Goal: Check status: Check status

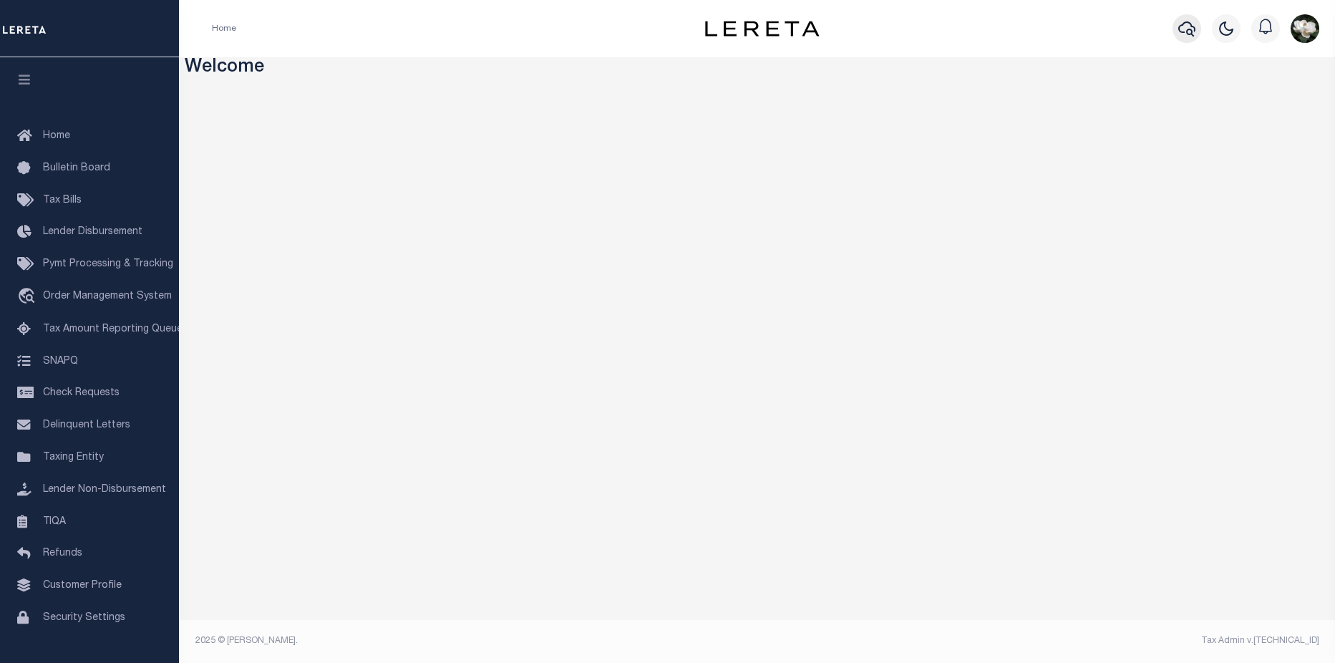
click at [1182, 31] on icon "button" at bounding box center [1186, 28] width 17 height 17
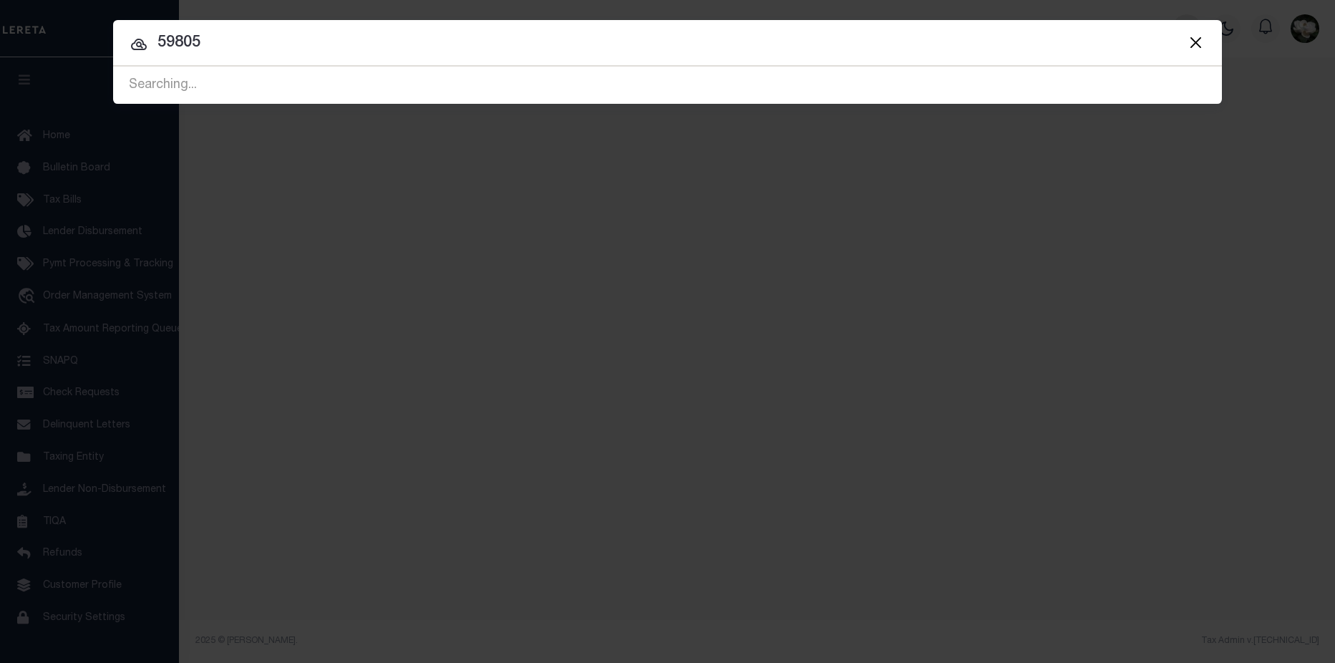
type input "59805"
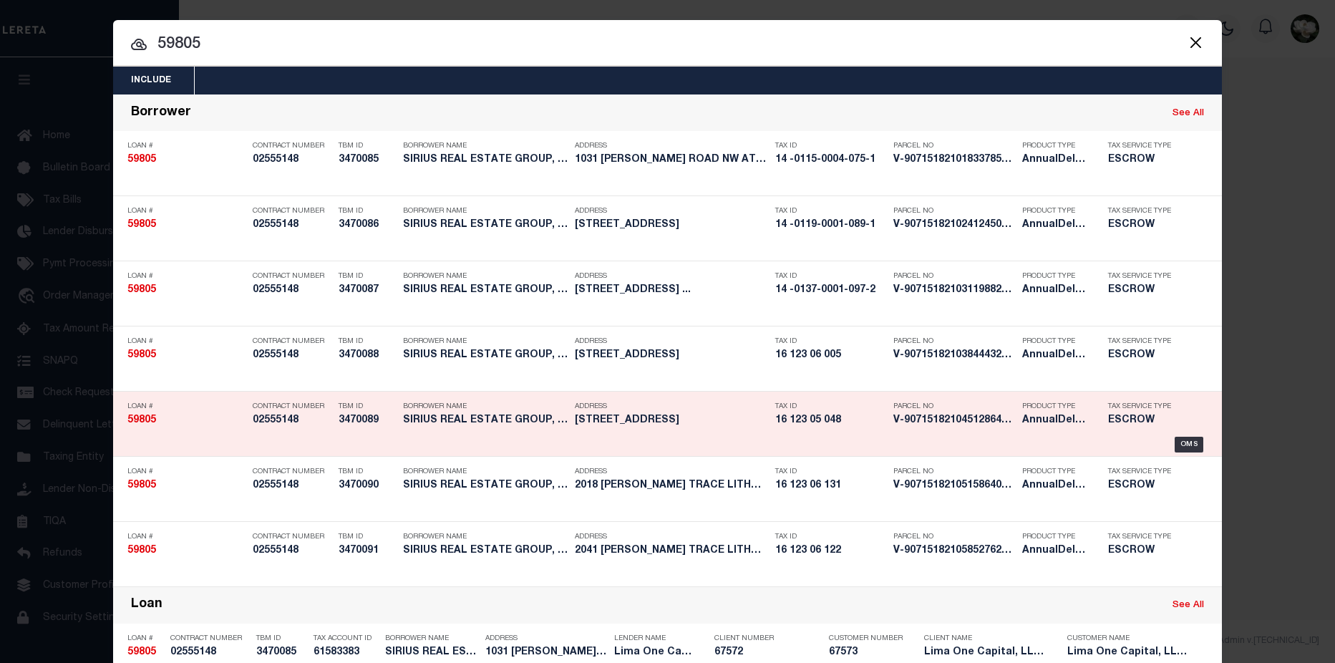
click at [800, 429] on div "Tax ID 16 123 05 048" at bounding box center [830, 416] width 111 height 42
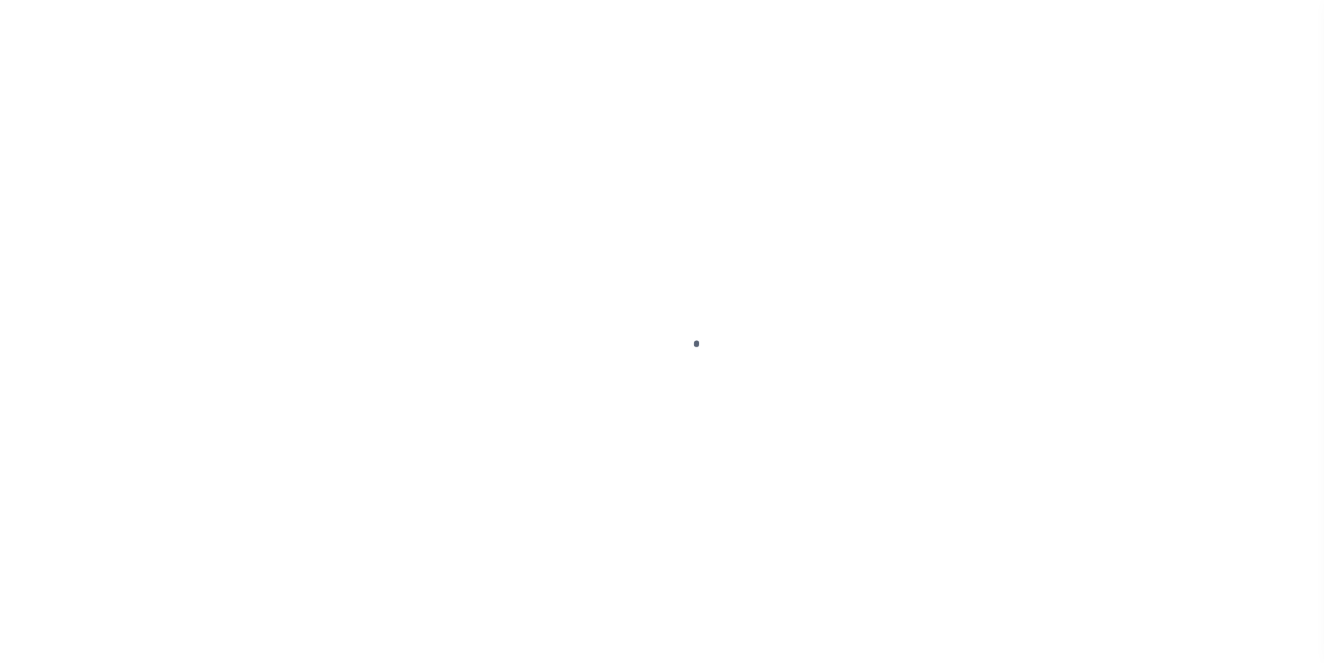
type input "59805"
type input "SIRIUS REAL ESTATE GROUP, LLC"
select select
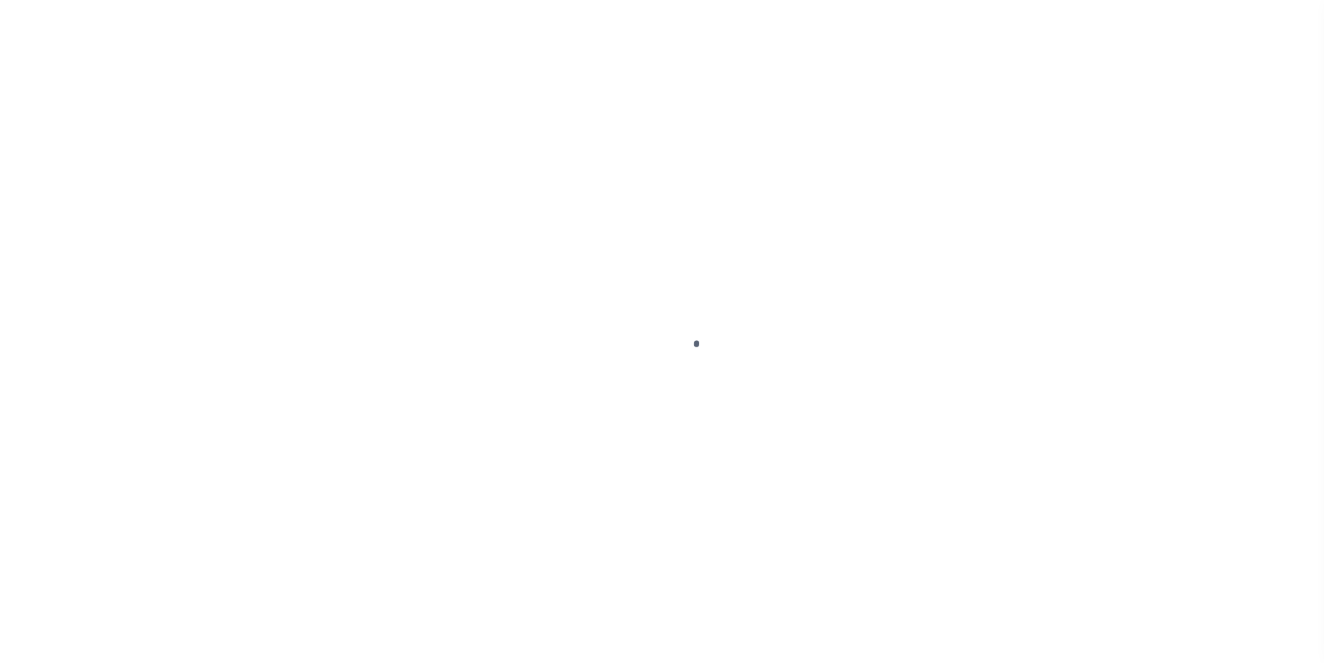
select select
type input "[STREET_ADDRESS]"
select select "Escrow"
select select
type input "LITHONIA GA 30058"
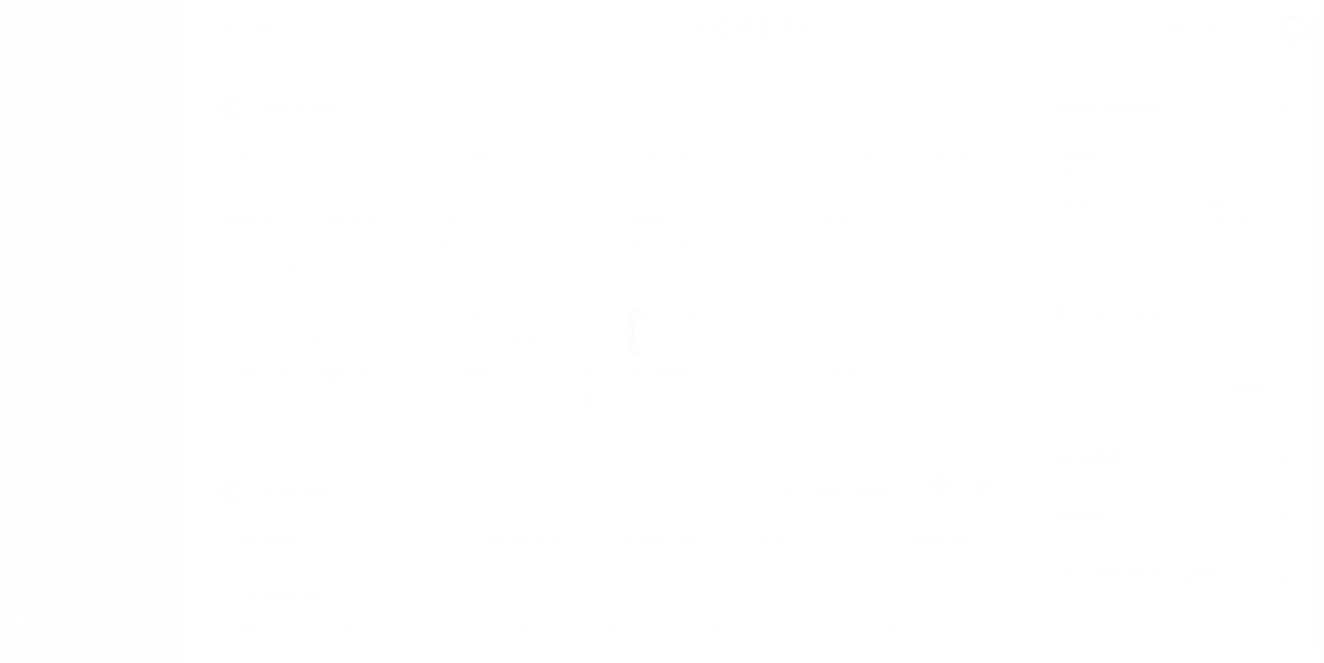
type input "59805-5"
type input "GA"
type textarea "COLLECTOR: ENTITY: PARCEL: 14"
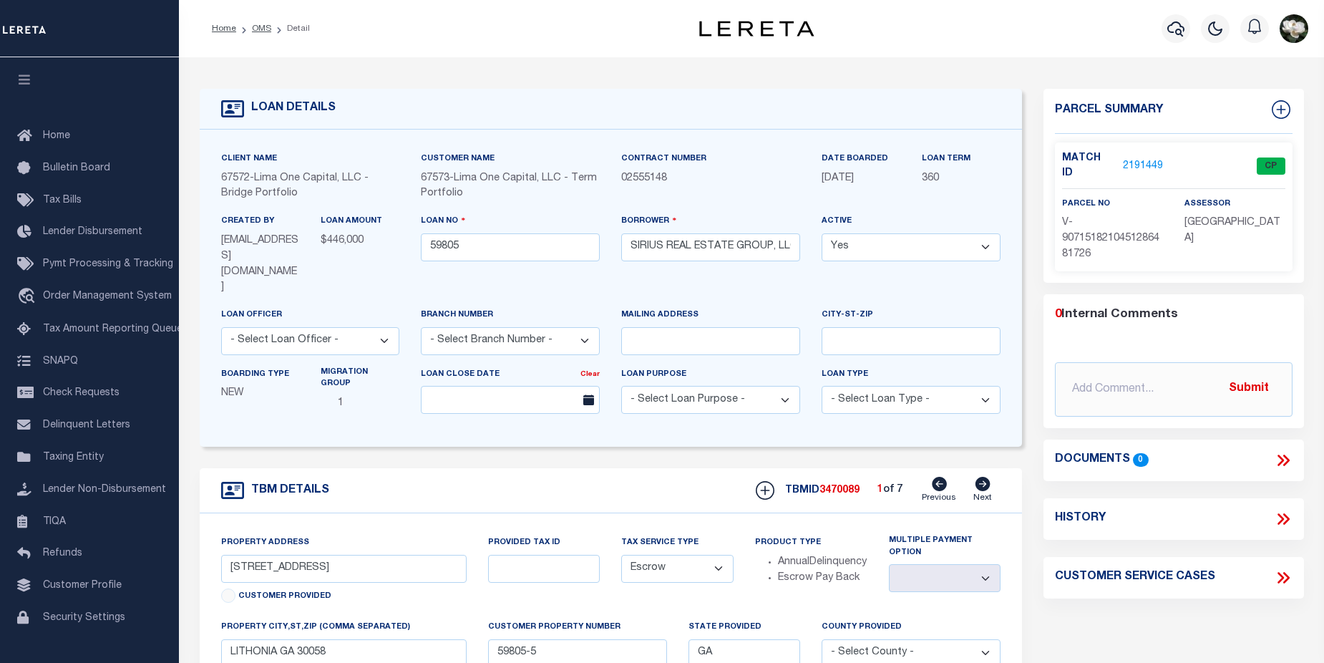
click at [1191, 48] on div at bounding box center [1175, 29] width 39 height 50
click at [1188, 35] on button "button" at bounding box center [1176, 28] width 29 height 29
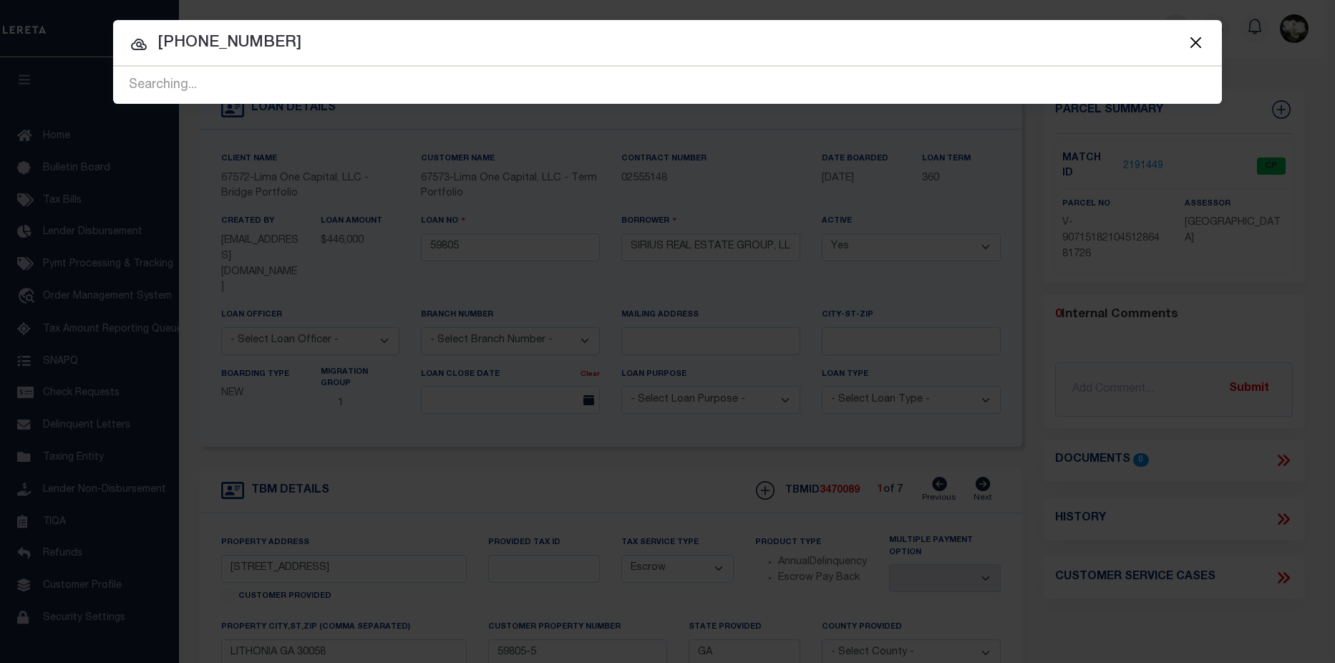
type input "093-461-000-0012"
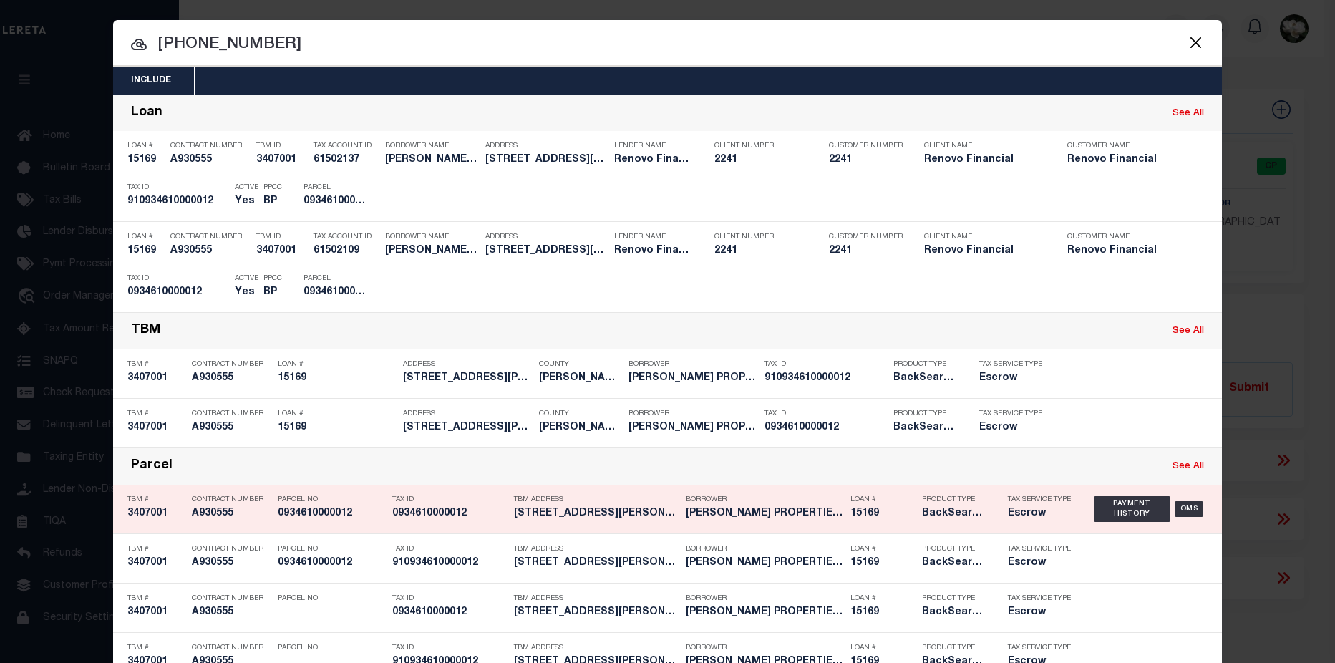
click at [1026, 520] on h5 "Escrow" at bounding box center [1040, 513] width 64 height 12
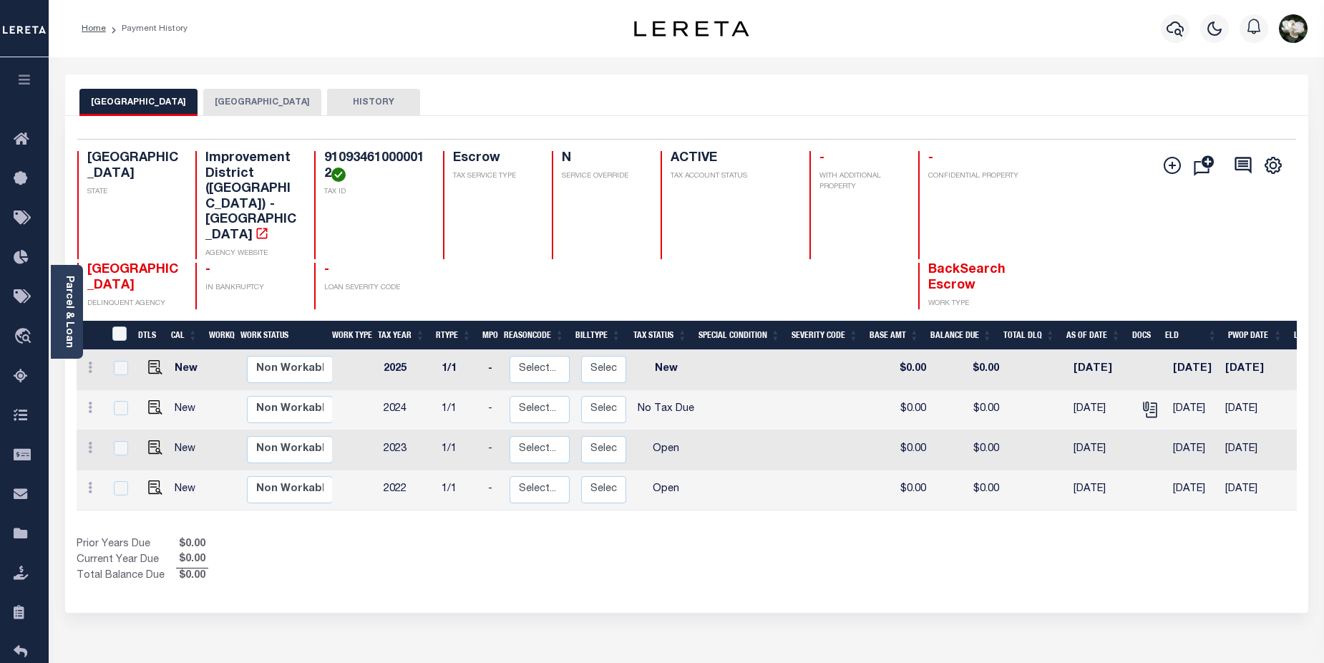
click at [248, 110] on button "HARRIS COUNTY" at bounding box center [262, 102] width 118 height 27
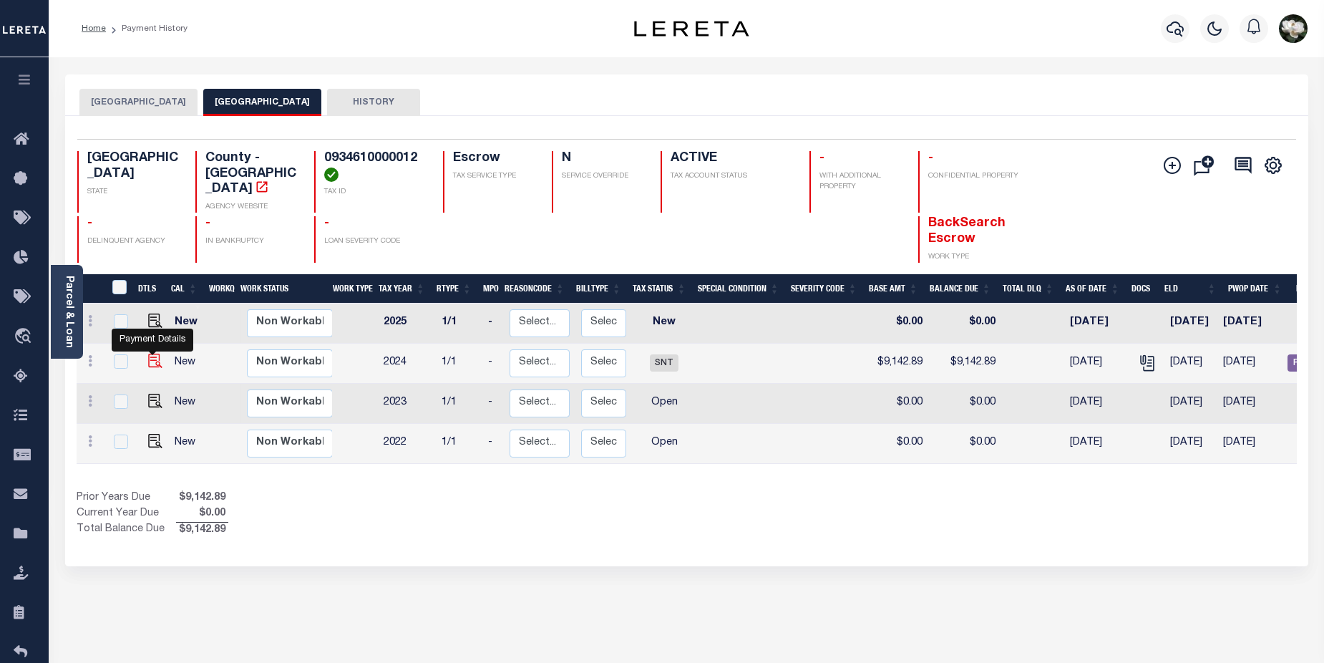
click at [154, 354] on img "" at bounding box center [155, 361] width 14 height 14
checkbox input "true"
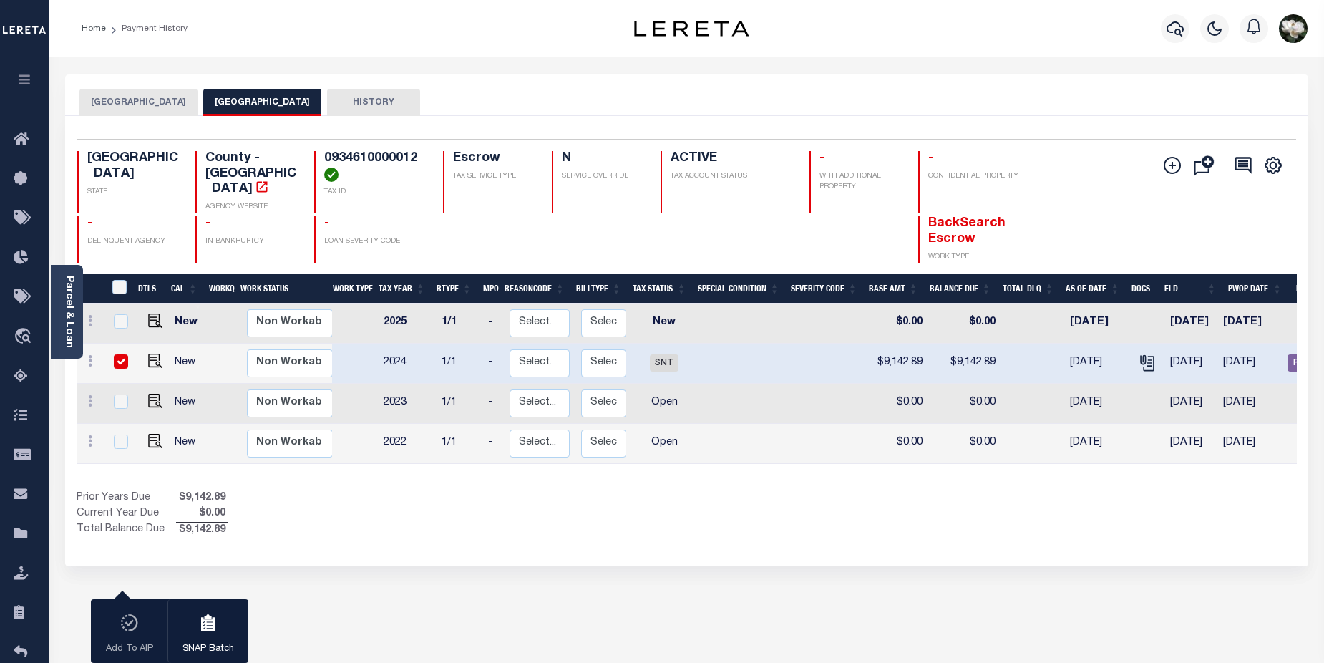
drag, startPoint x: 1174, startPoint y: 30, endPoint x: 1191, endPoint y: 36, distance: 17.4
click at [1190, 29] on div at bounding box center [1175, 29] width 39 height 50
click at [1161, 14] on button "button" at bounding box center [1175, 28] width 29 height 29
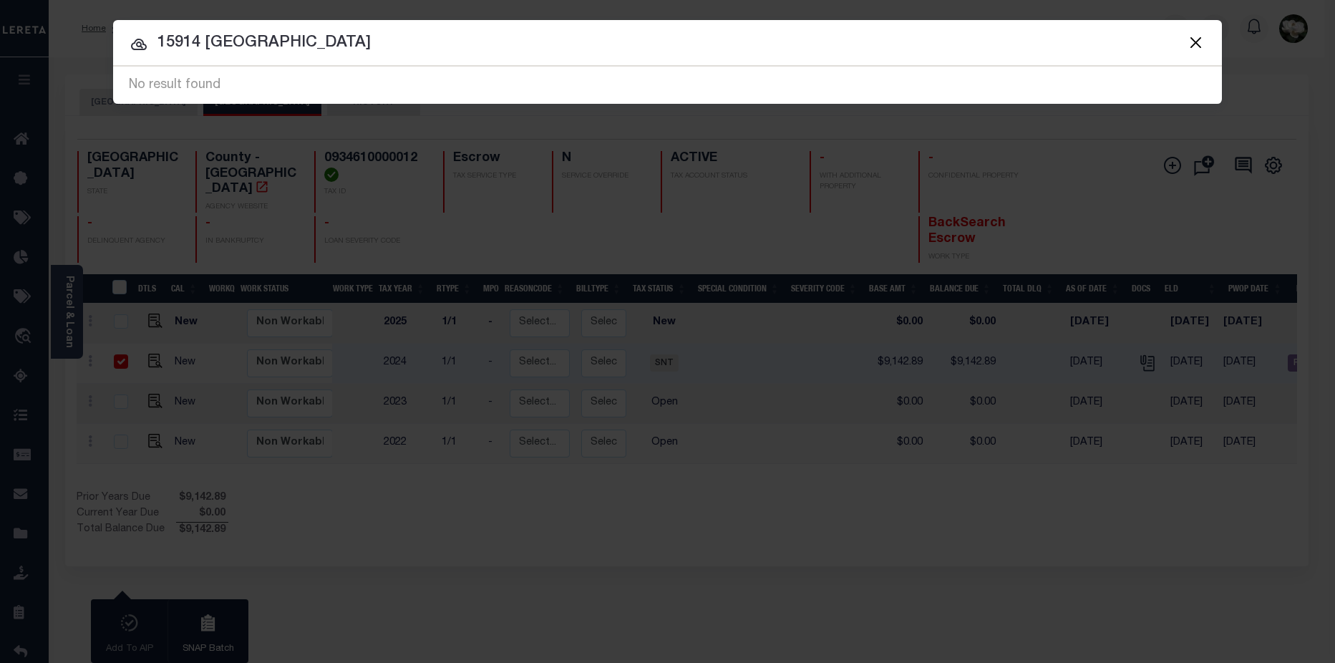
drag, startPoint x: 338, startPoint y: 45, endPoint x: 106, endPoint y: 45, distance: 231.9
click at [106, 45] on div "Include Loans TBM Customers Borrowers Payments (Lender Non-Disb) Payments (Lend…" at bounding box center [667, 331] width 1335 height 663
type input "3206 riverlawn"
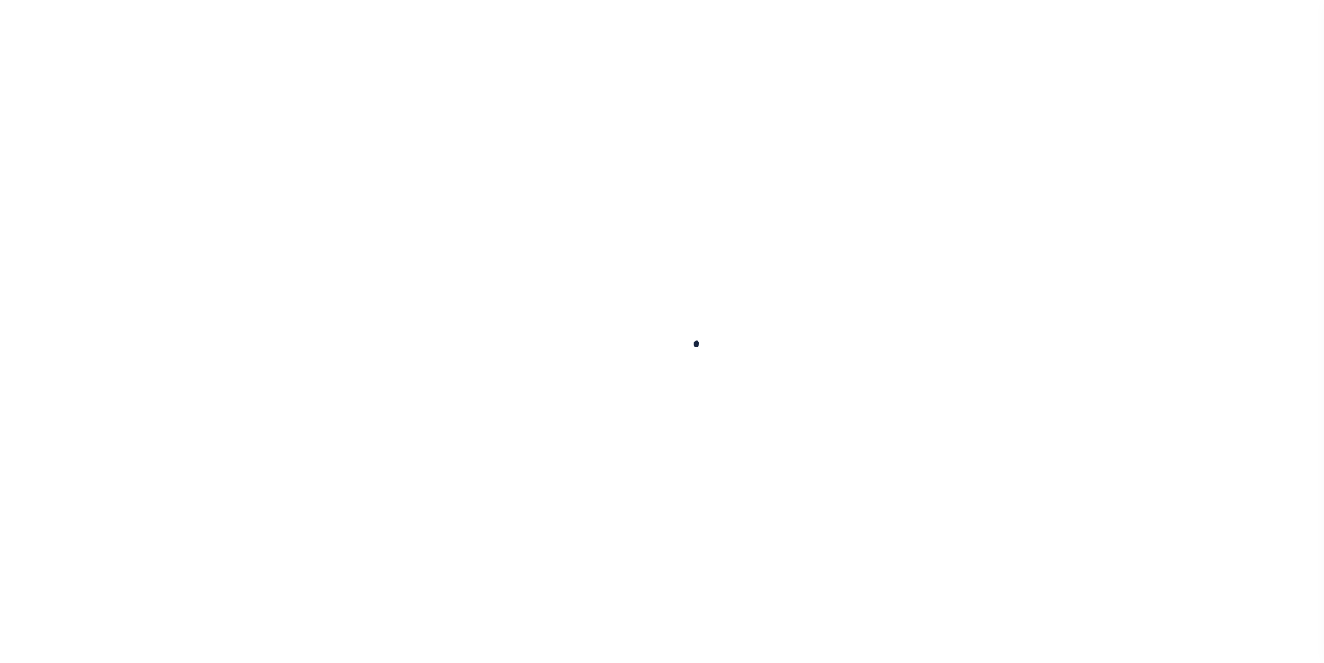
checkbox input "false"
type textarea "CAS 48808 rcv request to update tax lines."
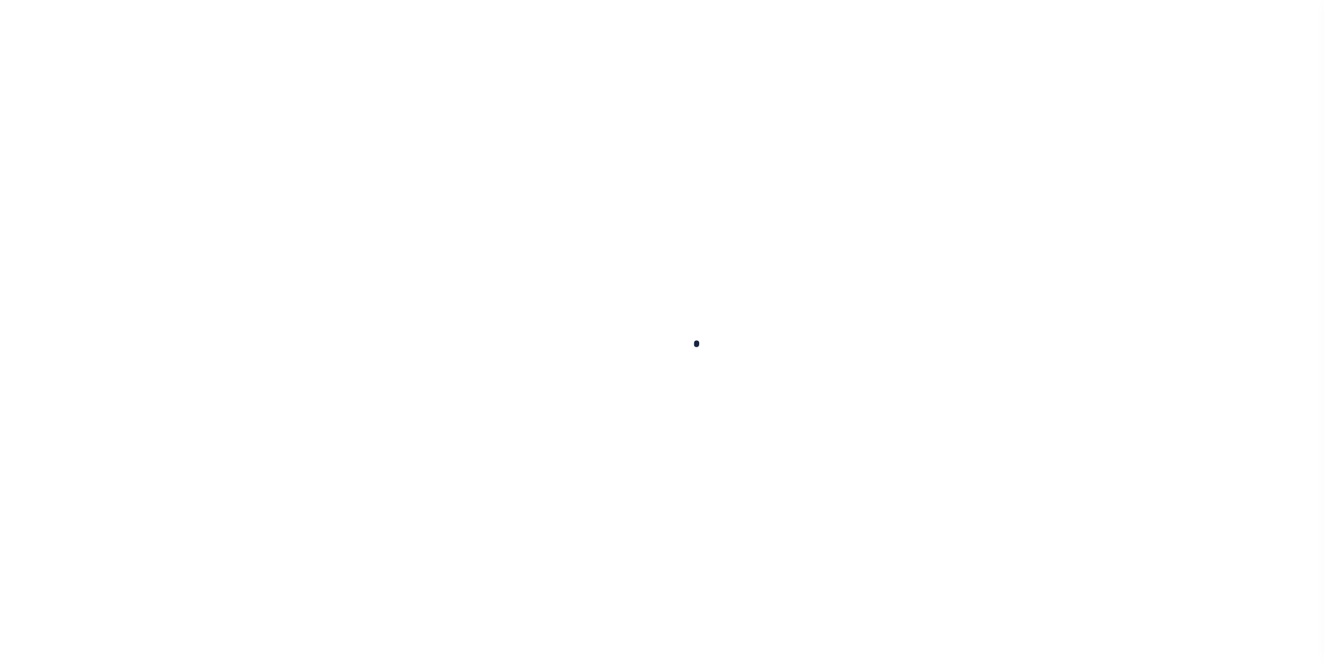
type input "01/09/2025"
type input "$9,142.89"
select select "SNT"
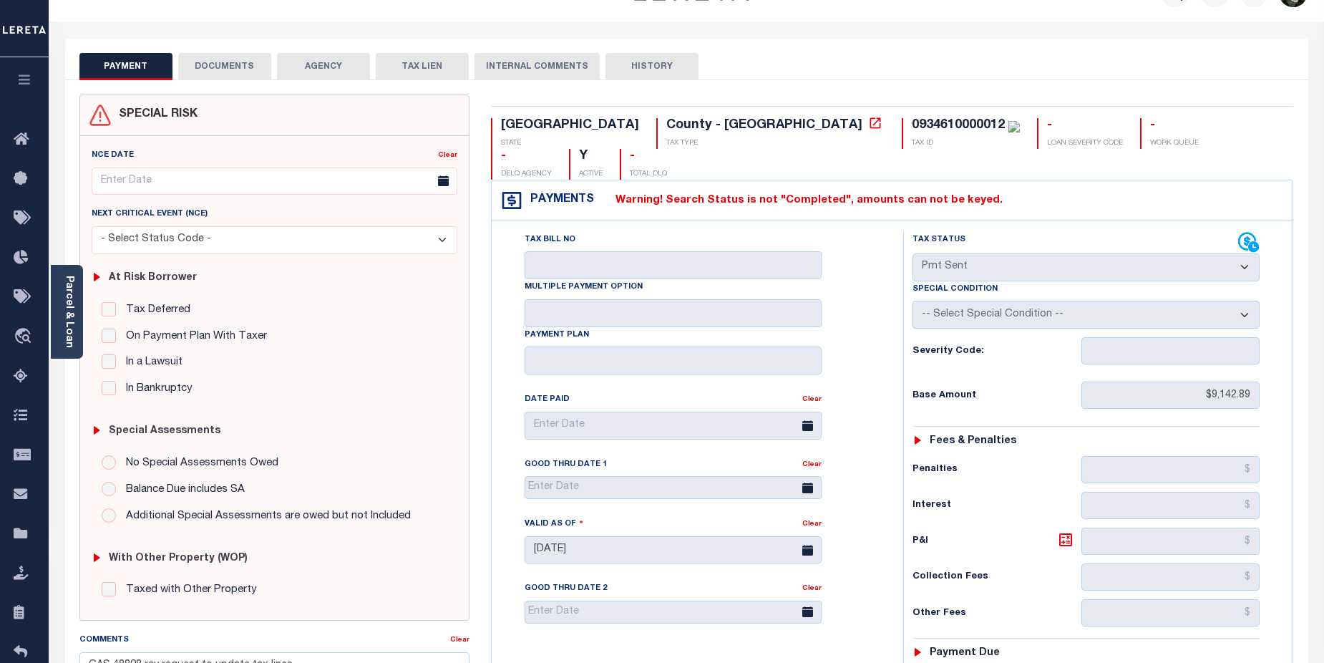
scroll to position [13, 0]
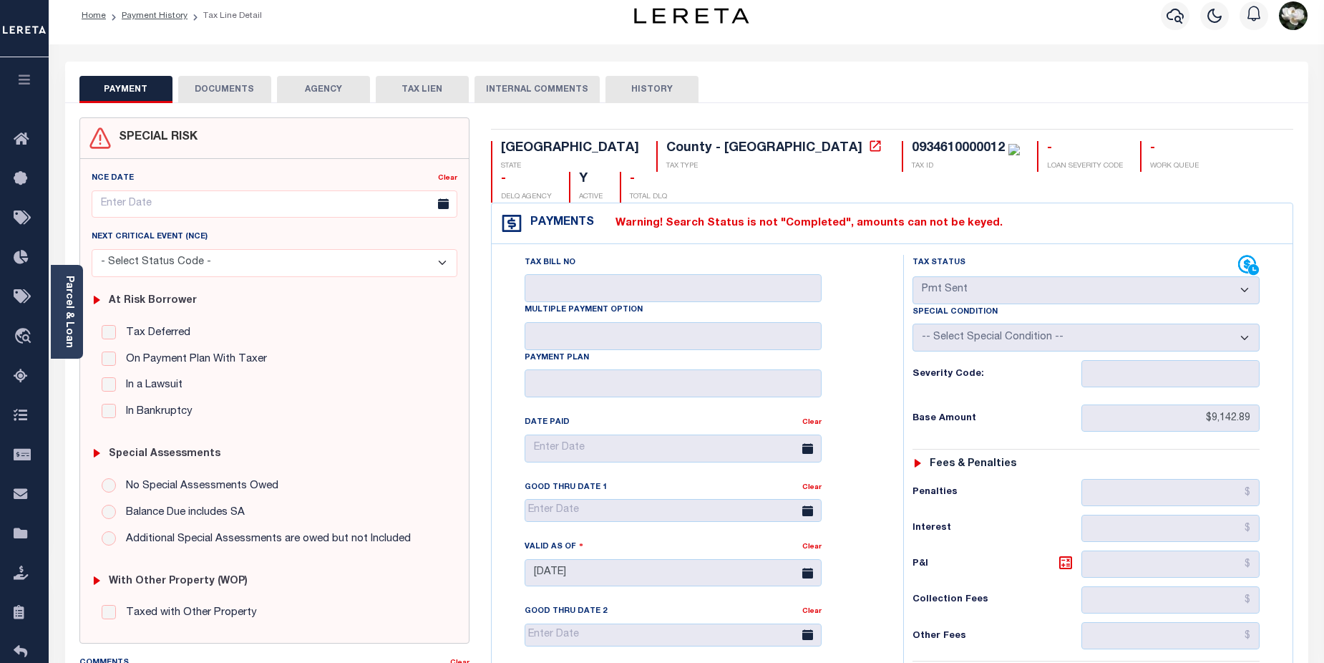
click at [239, 93] on button "DOCUMENTS" at bounding box center [224, 89] width 93 height 27
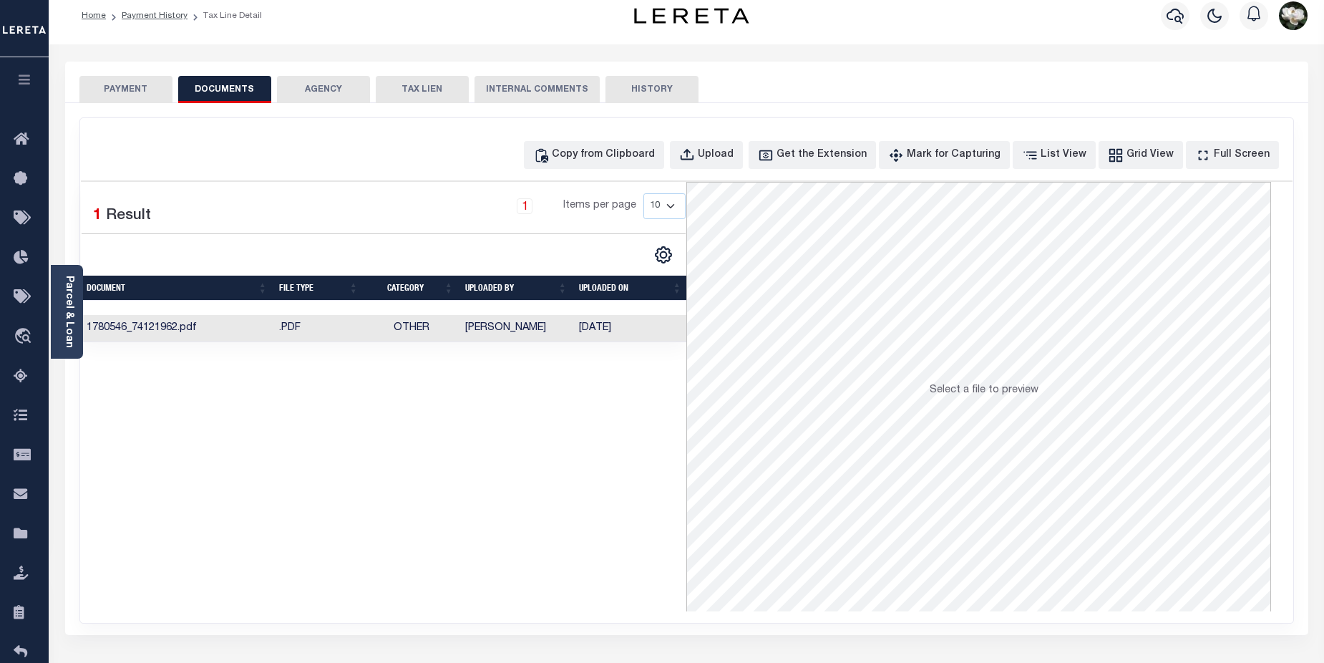
click at [603, 334] on td "01/09/2025" at bounding box center [630, 329] width 115 height 28
